Goal: Transaction & Acquisition: Purchase product/service

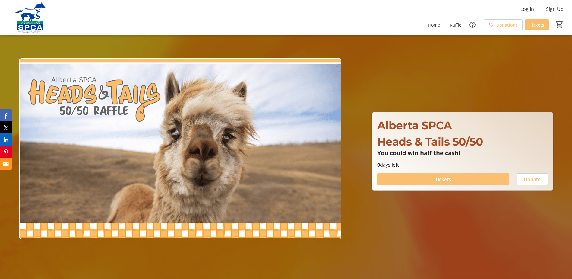
click at [430, 179] on span at bounding box center [443, 179] width 132 height 14
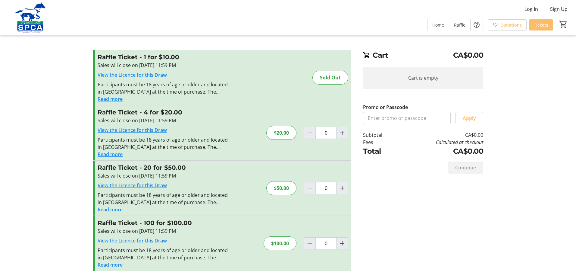
click at [119, 155] on button "Read more" at bounding box center [110, 153] width 25 height 7
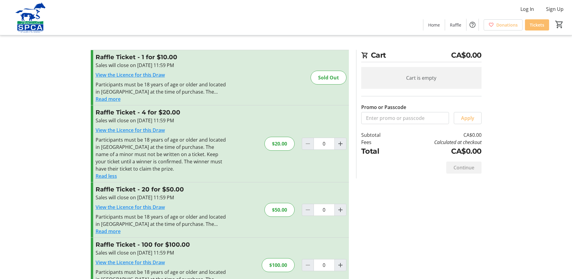
click at [119, 132] on link "View the Licence for this Draw" at bounding box center [130, 130] width 69 height 7
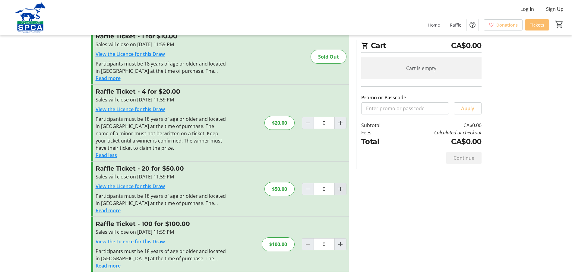
click at [339, 188] on mat-icon "Increment by one" at bounding box center [340, 188] width 7 height 7
type input "1"
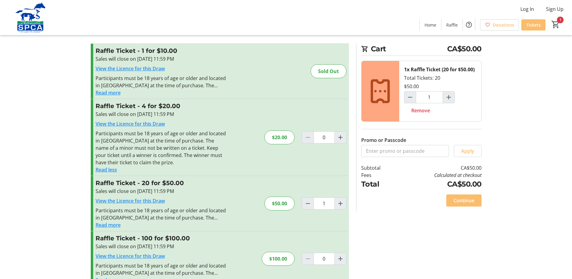
scroll to position [0, 0]
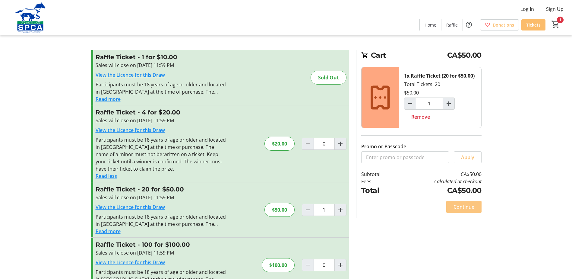
click at [468, 209] on span "Continue" at bounding box center [463, 206] width 21 height 7
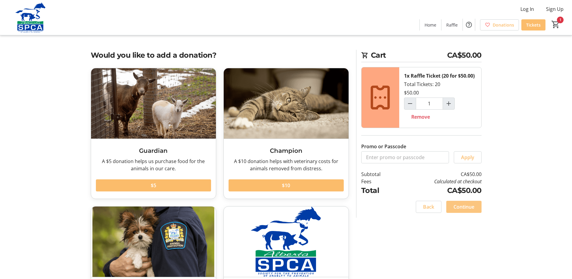
click at [468, 209] on span "Continue" at bounding box center [463, 206] width 21 height 7
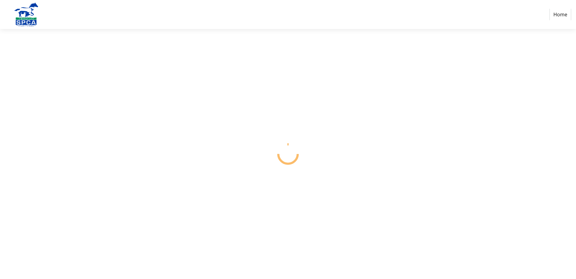
select select "CA"
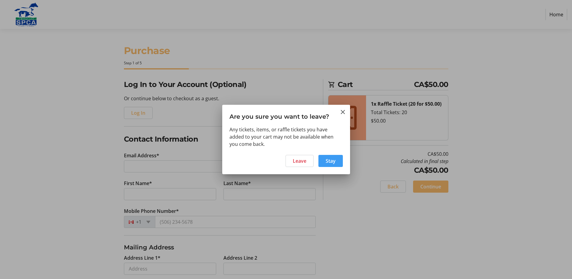
click at [327, 162] on span "Stay" at bounding box center [331, 160] width 10 height 7
click at [297, 162] on span "Leave" at bounding box center [300, 160] width 14 height 7
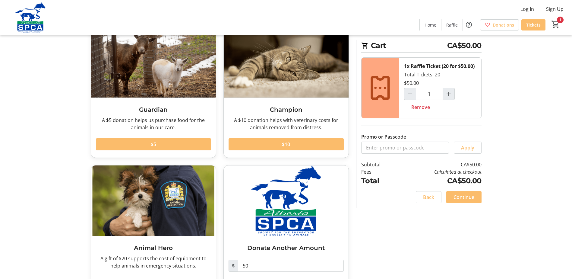
scroll to position [68, 0]
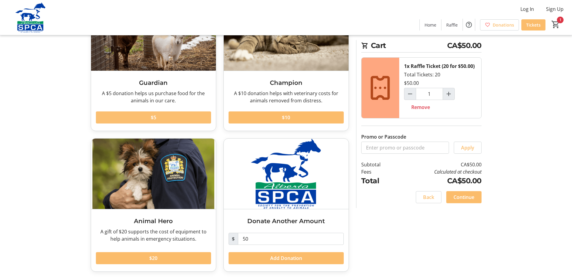
click at [157, 113] on span at bounding box center [153, 117] width 115 height 14
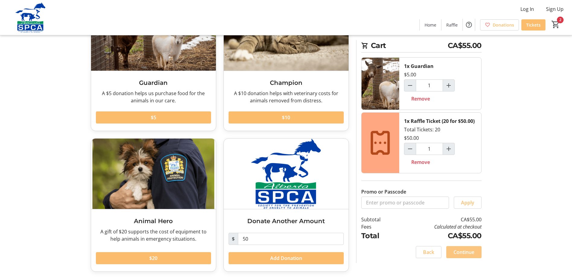
click at [472, 253] on span "Continue" at bounding box center [463, 251] width 21 height 7
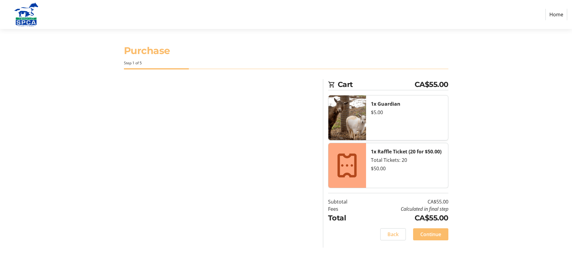
select select "CA"
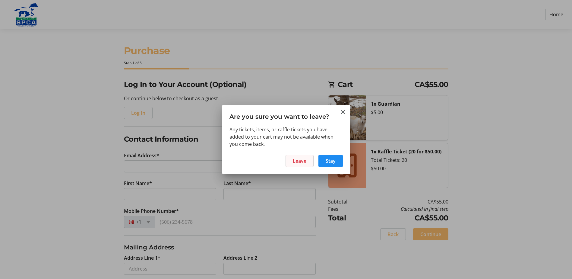
click at [294, 159] on span "Leave" at bounding box center [300, 160] width 14 height 7
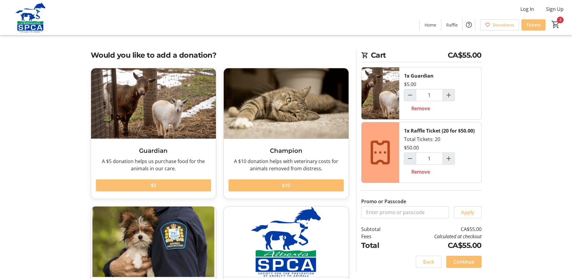
click at [157, 184] on span at bounding box center [153, 185] width 115 height 14
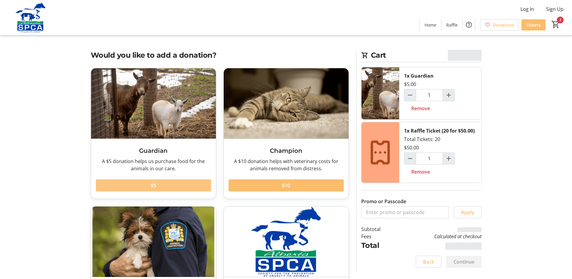
type input "2"
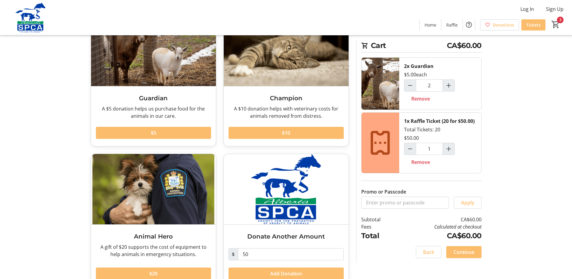
scroll to position [68, 0]
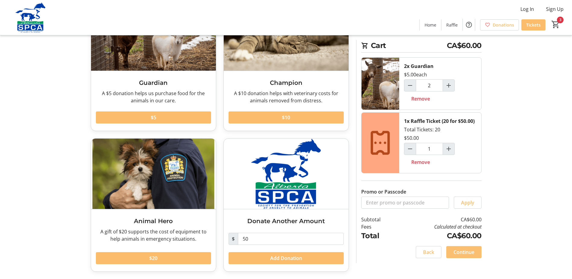
click at [464, 252] on span "Continue" at bounding box center [463, 251] width 21 height 7
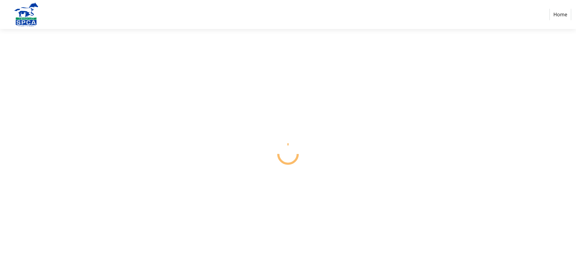
select select "CA"
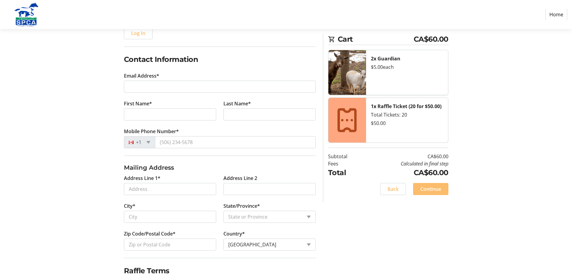
scroll to position [90, 0]
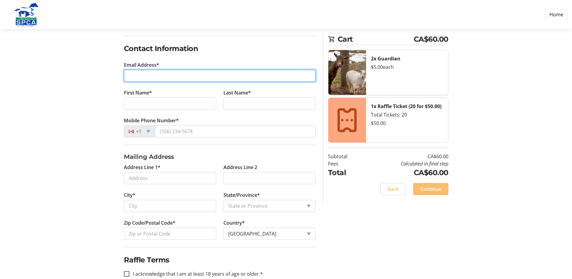
click at [167, 72] on input "Email Address*" at bounding box center [220, 76] width 192 height 12
type input "[EMAIL_ADDRESS][DOMAIN_NAME]"
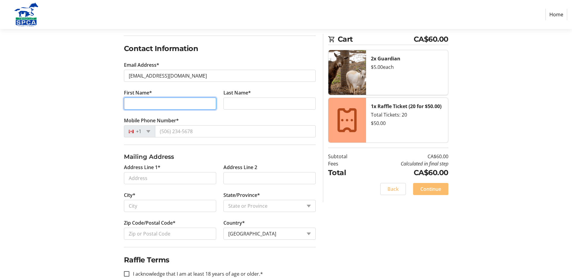
type input "[PERSON_NAME]"
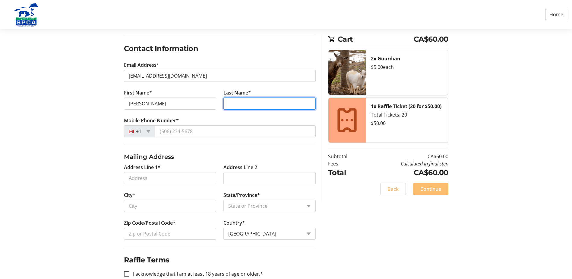
type input "Wepruk"
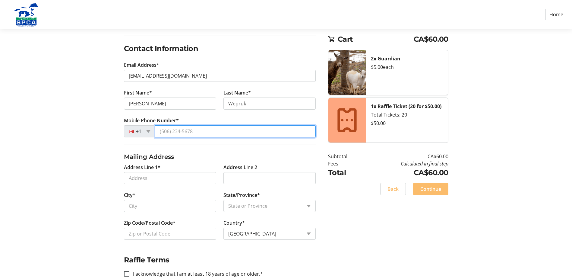
type input "[PHONE_NUMBER]"
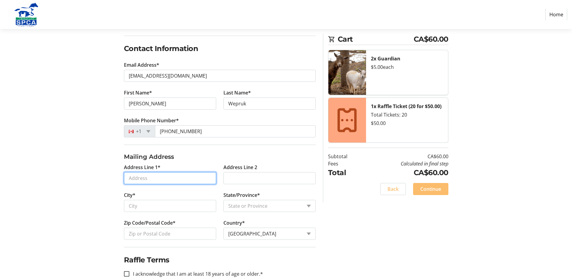
type input "PO BOX [GEOGRAPHIC_DATA]"
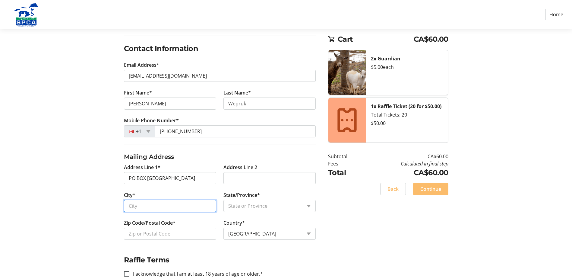
type input "[PERSON_NAME]"
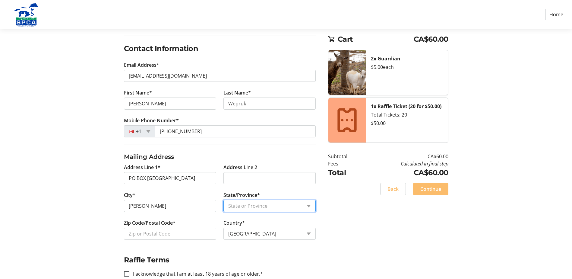
select select "AB"
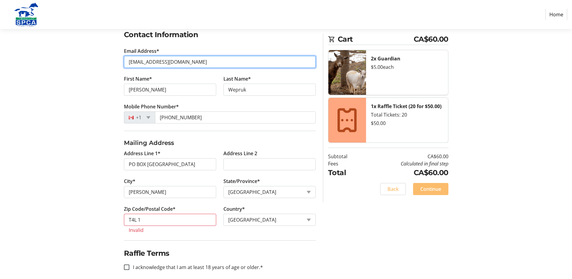
scroll to position [111, 0]
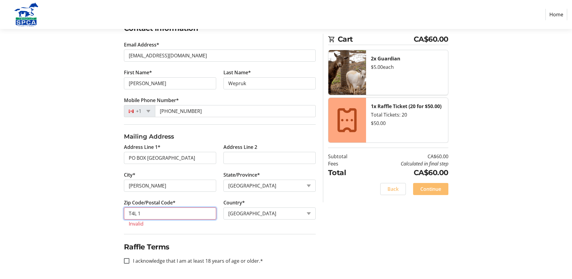
drag, startPoint x: 137, startPoint y: 212, endPoint x: 141, endPoint y: 213, distance: 3.4
click at [138, 212] on input "T4L 1" at bounding box center [170, 213] width 92 height 12
type input "T4L 1X4"
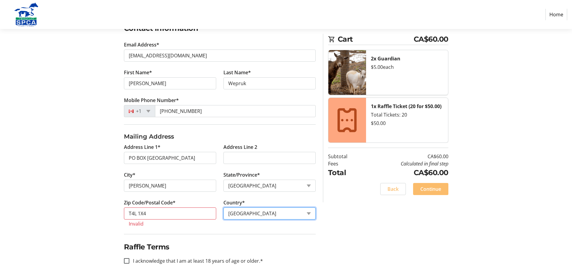
scroll to position [103, 0]
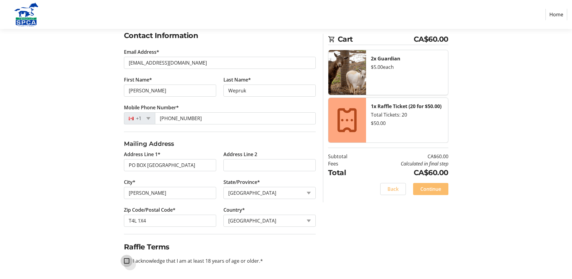
click at [127, 260] on input "I acknowledge that I am at least 18 years of age or older.*" at bounding box center [126, 260] width 5 height 5
checkbox input "true"
click at [439, 189] on span "Continue" at bounding box center [430, 188] width 21 height 7
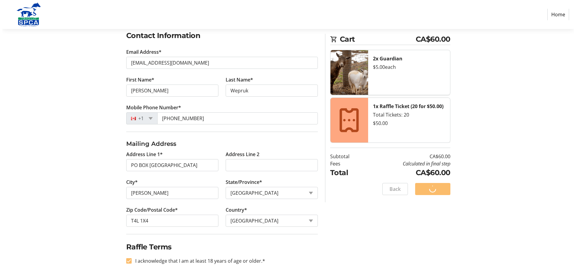
scroll to position [0, 0]
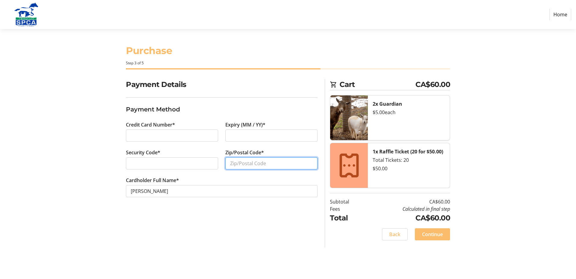
click at [255, 163] on input "Zip/Postal Code*" at bounding box center [271, 163] width 92 height 12
type input "T4L 1X4"
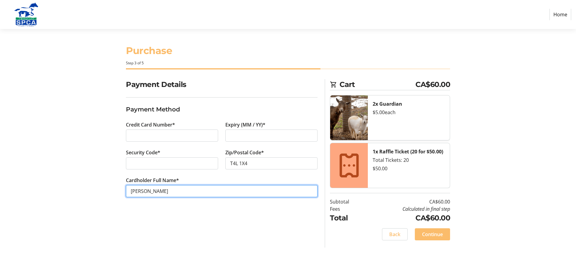
click at [137, 191] on input "[PERSON_NAME]" at bounding box center [222, 191] width 192 height 12
drag, startPoint x: 165, startPoint y: 193, endPoint x: 137, endPoint y: 193, distance: 28.0
click at [137, 193] on input "[PERSON_NAME]" at bounding box center [222, 191] width 192 height 12
type input "[PERSON_NAME]"
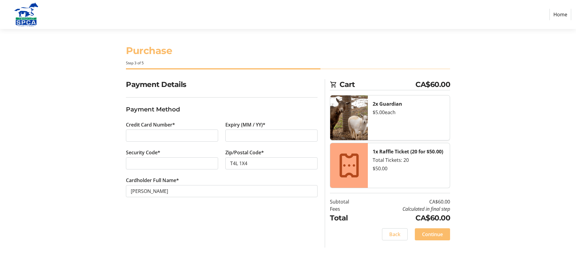
click at [254, 231] on div "Payment Details Payment Method Credit Card Number* Expiry (MM / YY)* Security C…" at bounding box center [221, 163] width 199 height 168
click at [442, 236] on span "Continue" at bounding box center [432, 233] width 21 height 7
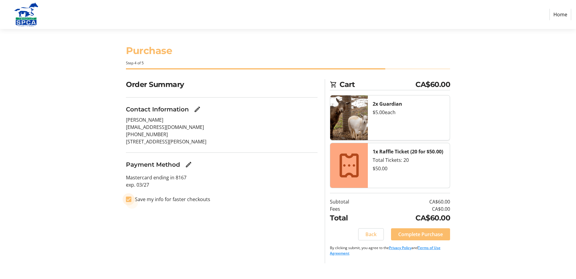
click at [128, 199] on input "Save my info for faster checkouts" at bounding box center [128, 198] width 5 height 5
checkbox input "false"
click at [421, 234] on span "Complete Purchase" at bounding box center [421, 233] width 45 height 7
